Goal: Check status: Check status

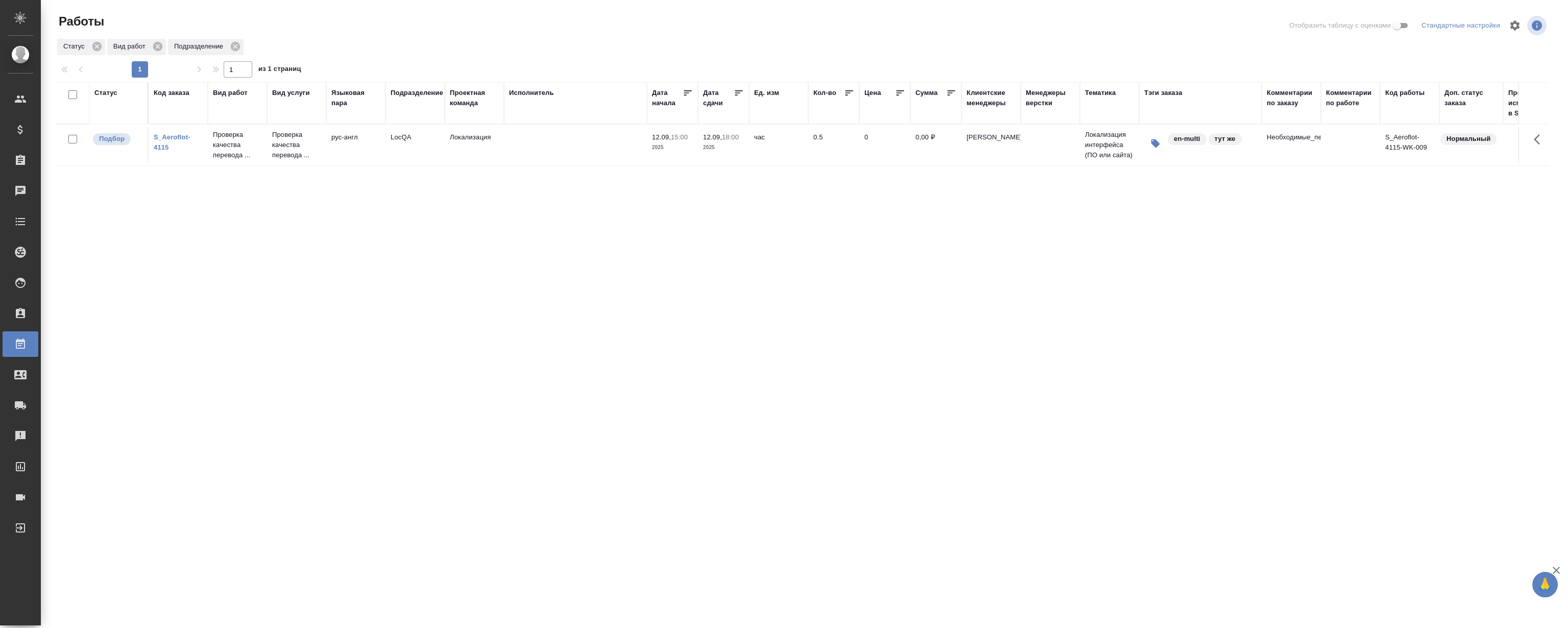
click at [323, 335] on div "Статус Код заказа Вид работ Вид услуги Языковая пара Подразделение Проектная ко…" at bounding box center [803, 266] width 1492 height 367
click at [287, 325] on div "Статус Код заказа Вид работ Вид услуги Языковая пара Подразделение Проектная ко…" at bounding box center [803, 266] width 1492 height 367
click at [178, 138] on link "S_Aeroflot-4115" at bounding box center [172, 142] width 37 height 18
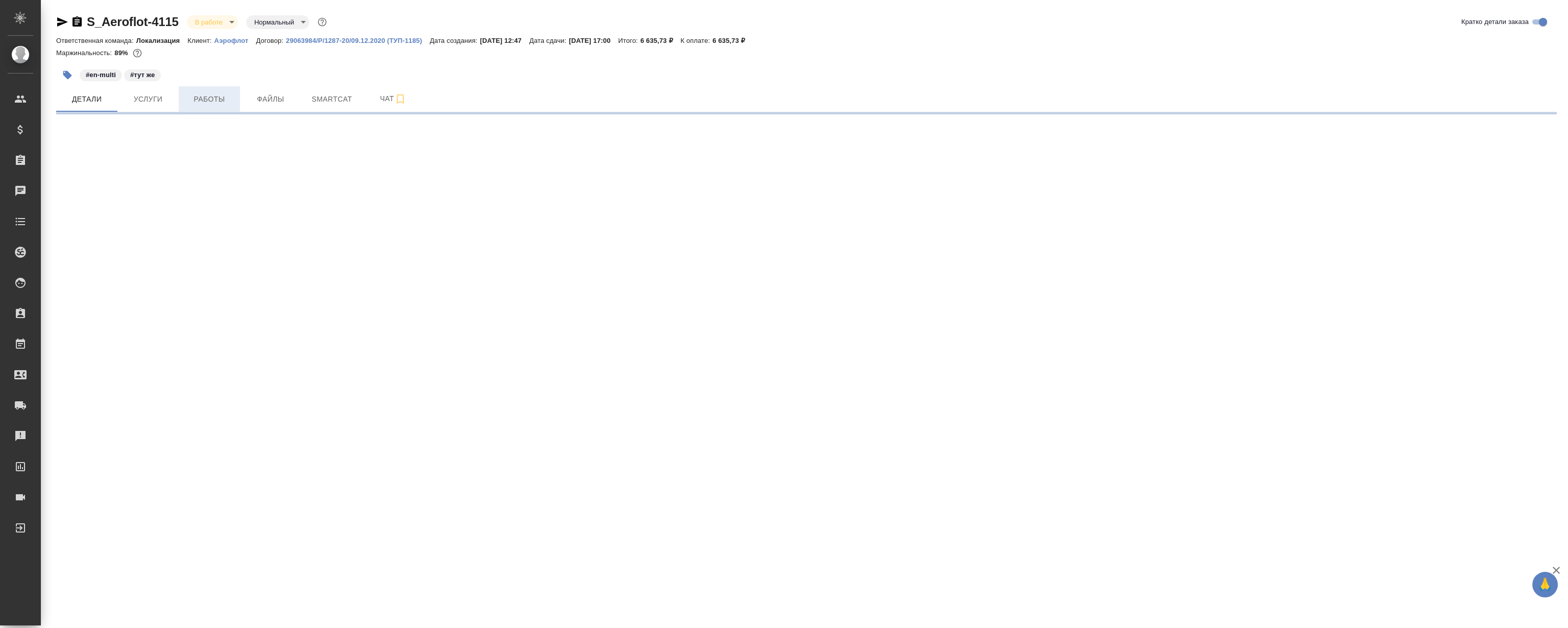
select select "RU"
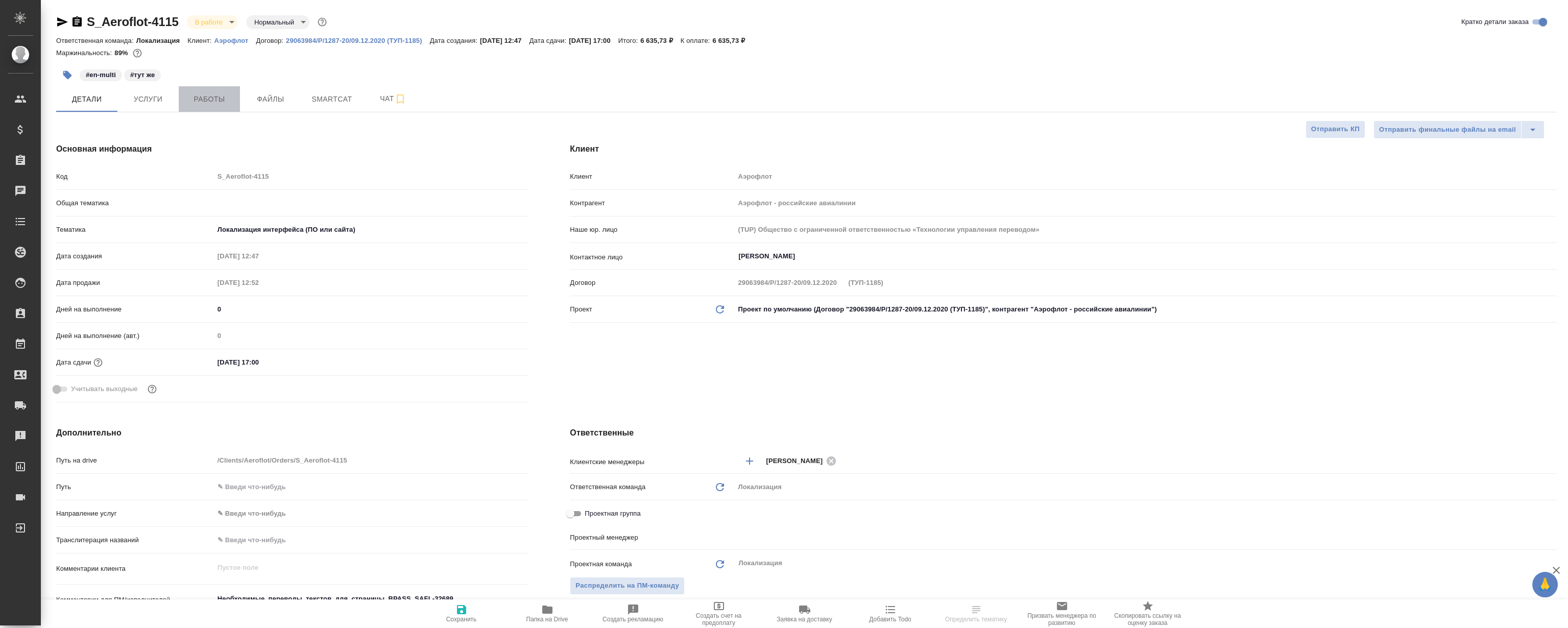
click at [206, 98] on span "Работы" at bounding box center [209, 99] width 49 height 13
type textarea "x"
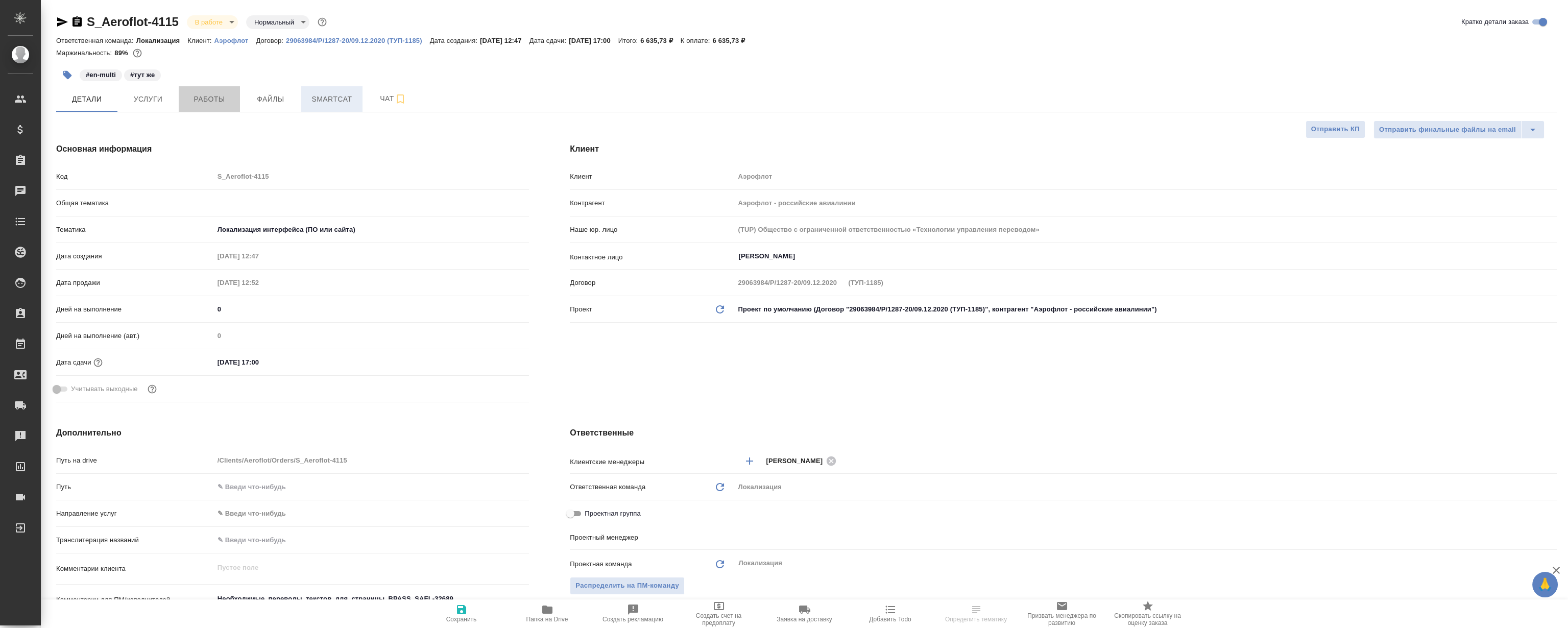
type textarea "x"
type input "[PERSON_NAME]"
type input "Сеитов Павел"
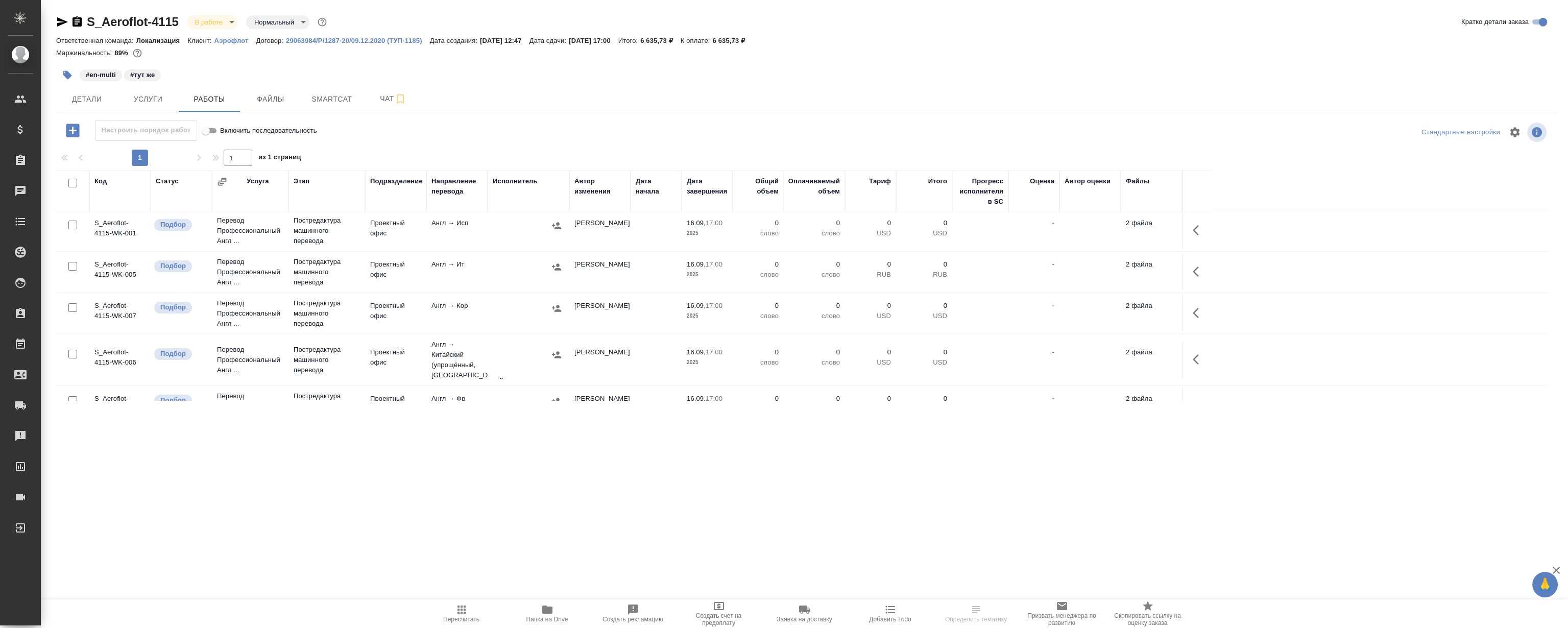
scroll to position [189, 0]
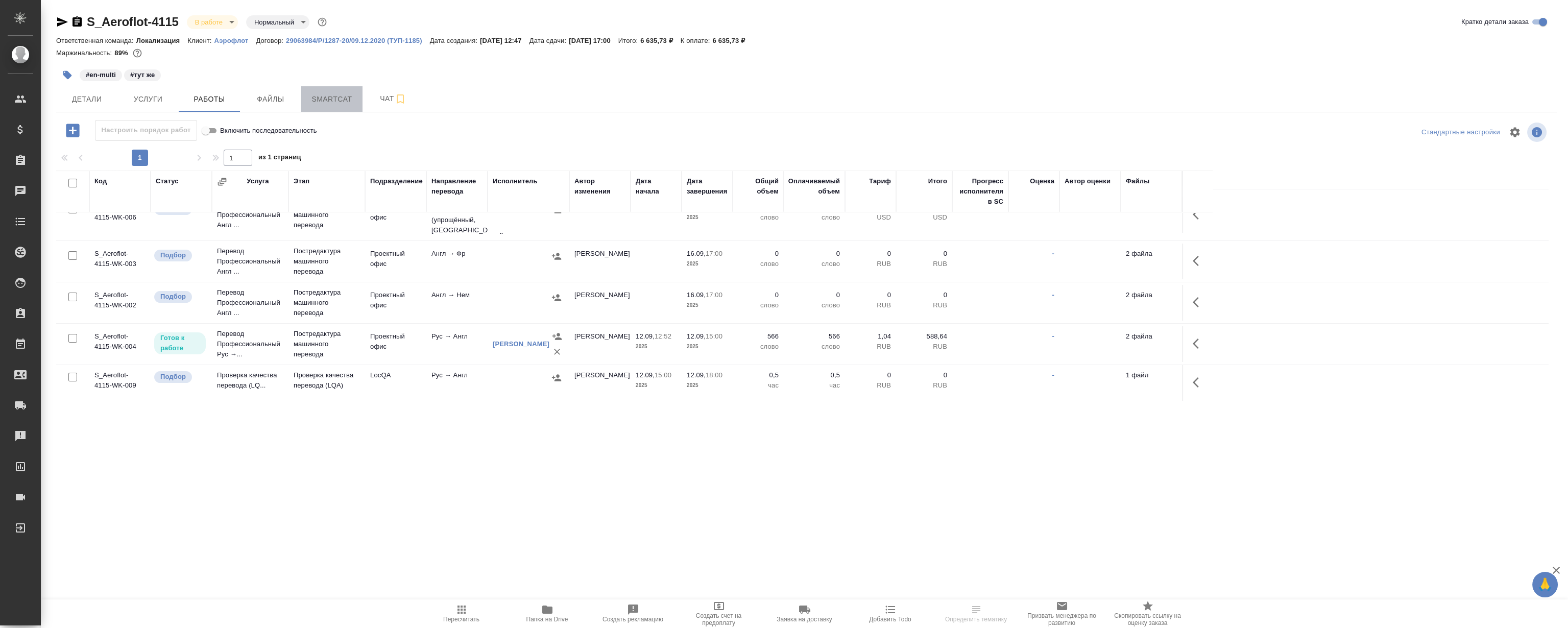
click at [325, 93] on span "Smartcat" at bounding box center [332, 99] width 49 height 13
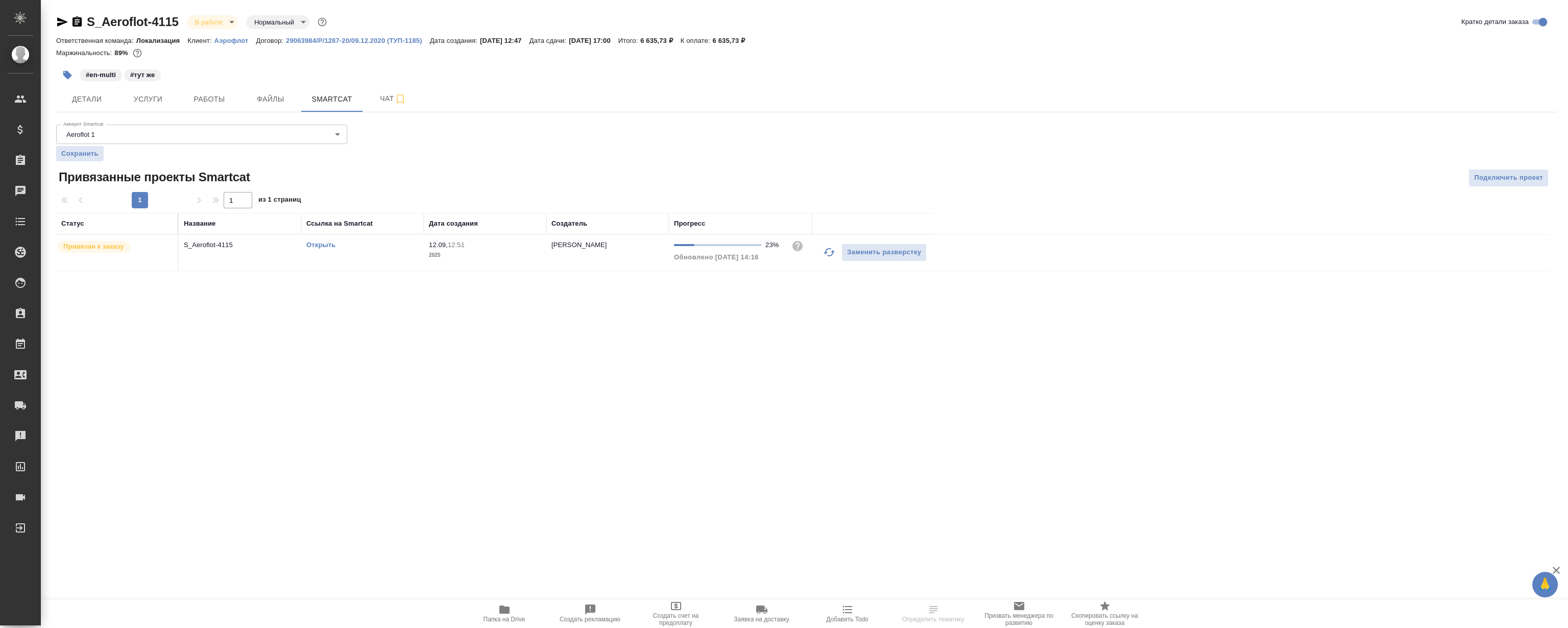
click at [319, 244] on link "Открыть" at bounding box center [321, 244] width 29 height 7
